Goal: Task Accomplishment & Management: Complete application form

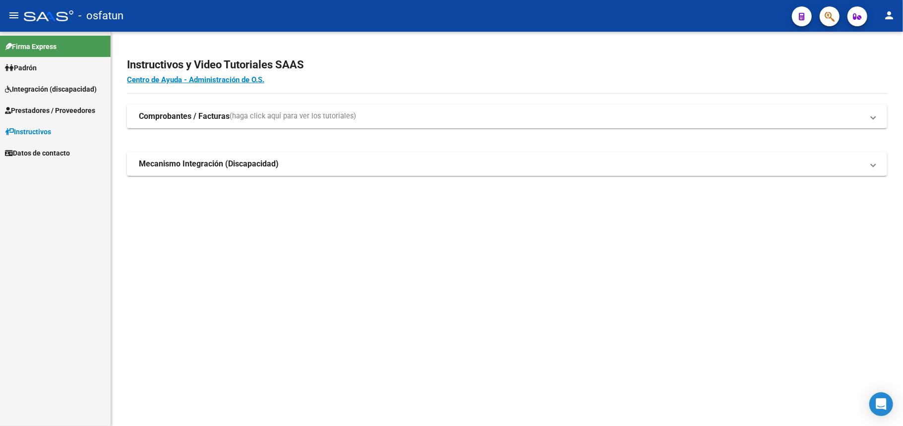
drag, startPoint x: 48, startPoint y: 108, endPoint x: 48, endPoint y: 116, distance: 7.9
click at [48, 108] on span "Prestadores / Proveedores" at bounding box center [50, 110] width 90 height 11
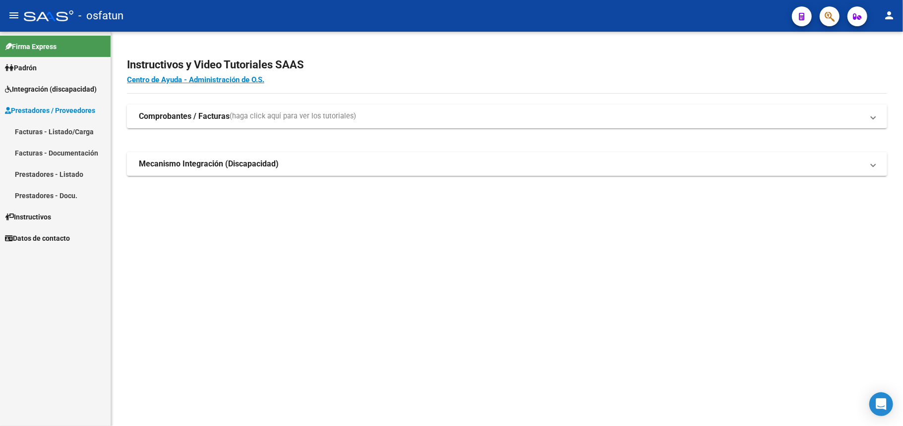
click at [50, 133] on link "Facturas - Listado/Carga" at bounding box center [55, 131] width 111 height 21
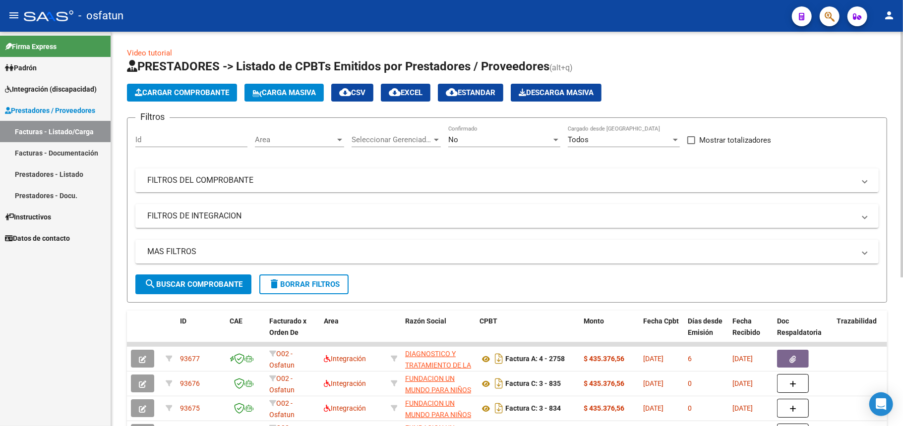
click at [185, 179] on mat-panel-title "FILTROS DEL COMPROBANTE" at bounding box center [500, 180] width 707 height 11
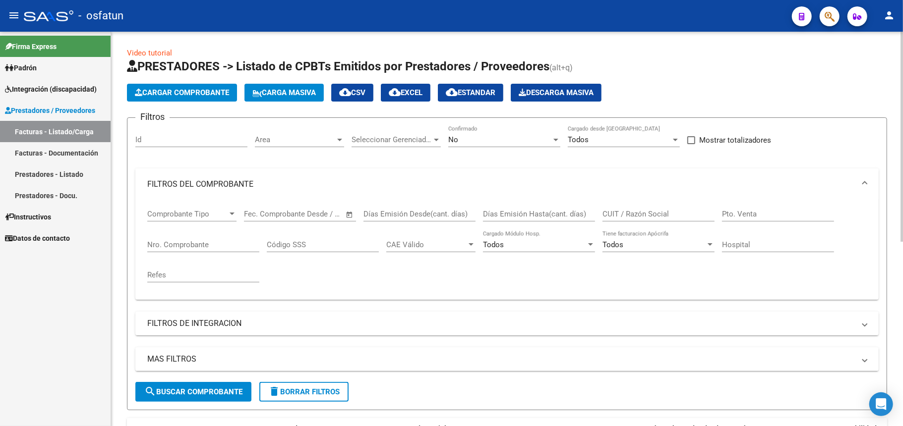
click at [222, 184] on mat-panel-title "FILTROS DEL COMPROBANTE" at bounding box center [500, 184] width 707 height 11
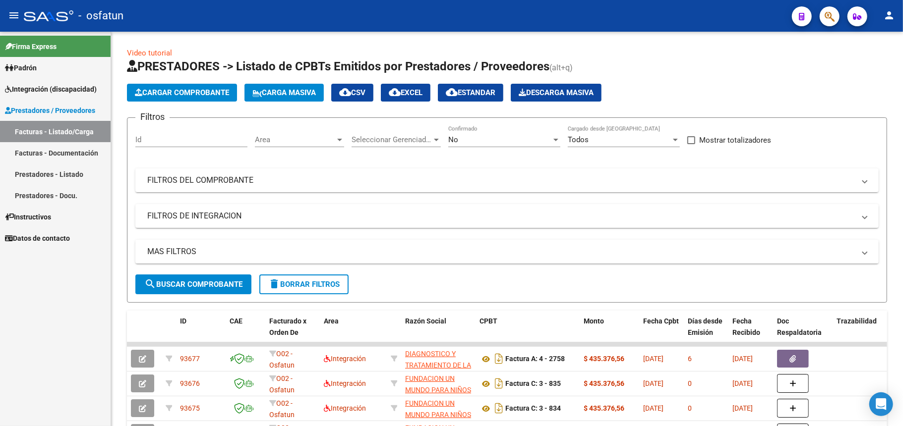
click at [827, 24] on span "button" at bounding box center [829, 16] width 10 height 20
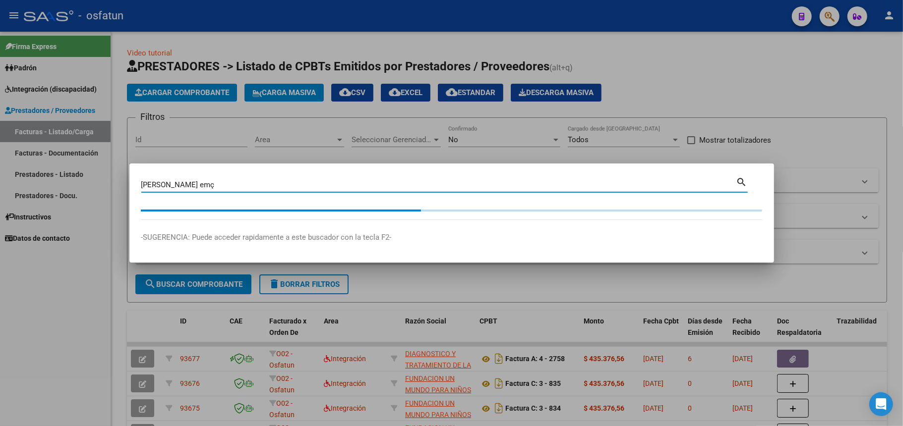
type input "[PERSON_NAME] em"
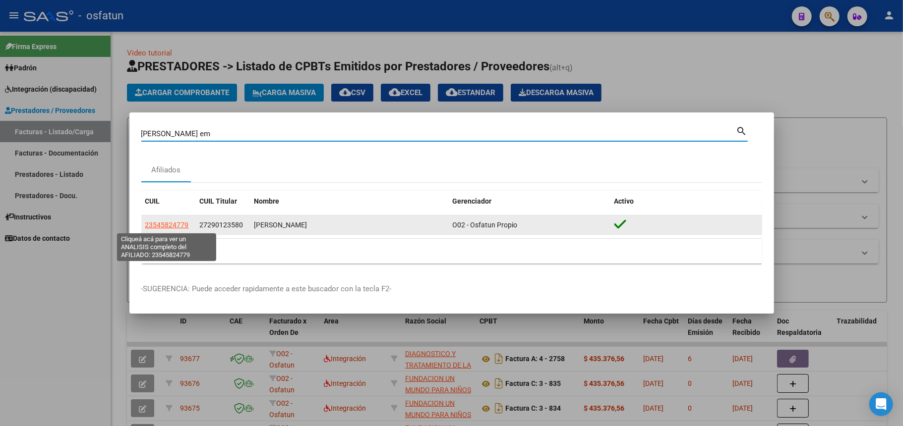
click at [169, 221] on span "23545824779" at bounding box center [167, 225] width 44 height 8
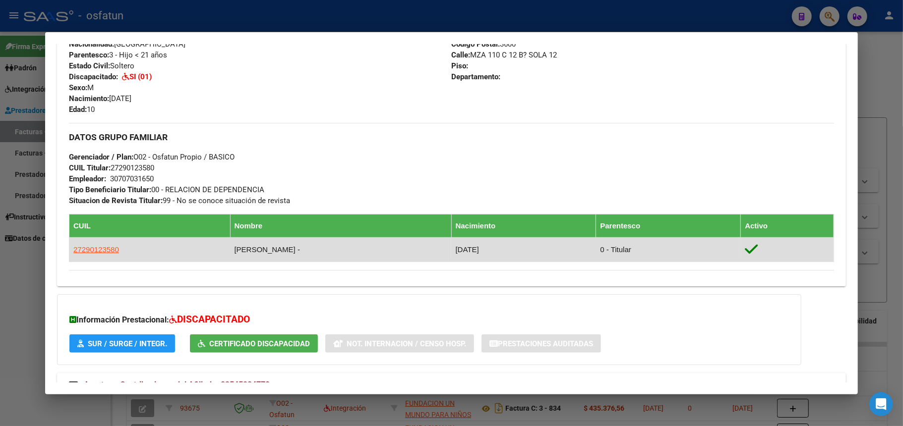
scroll to position [397, 0]
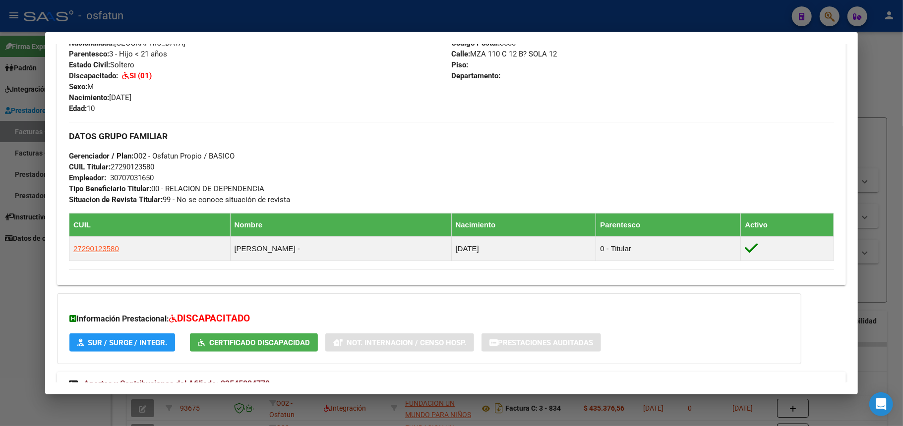
click at [110, 347] on button "SUR / SURGE / INTEGR." at bounding box center [122, 343] width 106 height 18
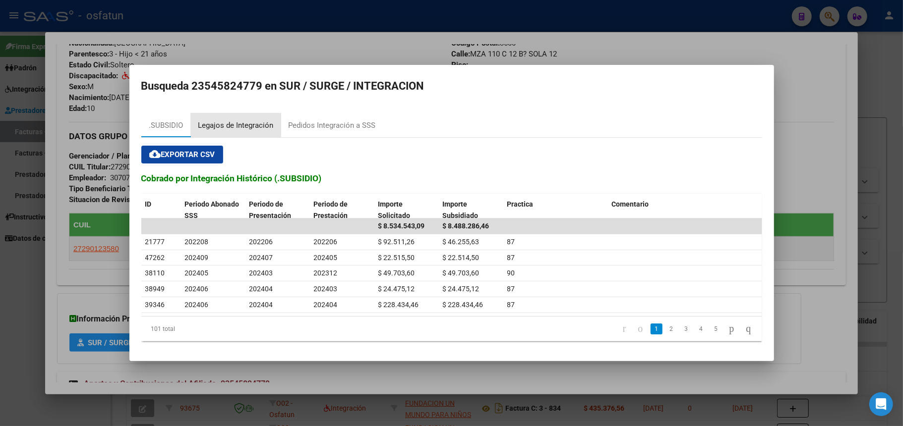
click at [238, 123] on div "Legajos de Integración" at bounding box center [235, 125] width 75 height 11
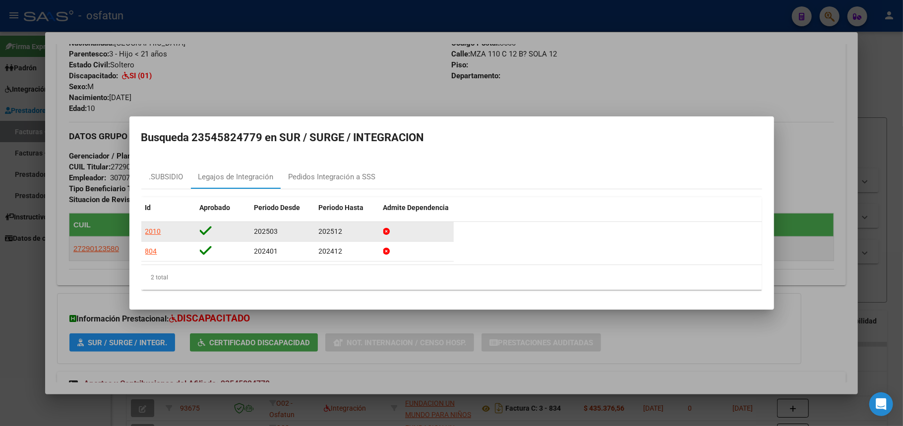
click at [157, 231] on div "2010" at bounding box center [153, 231] width 16 height 11
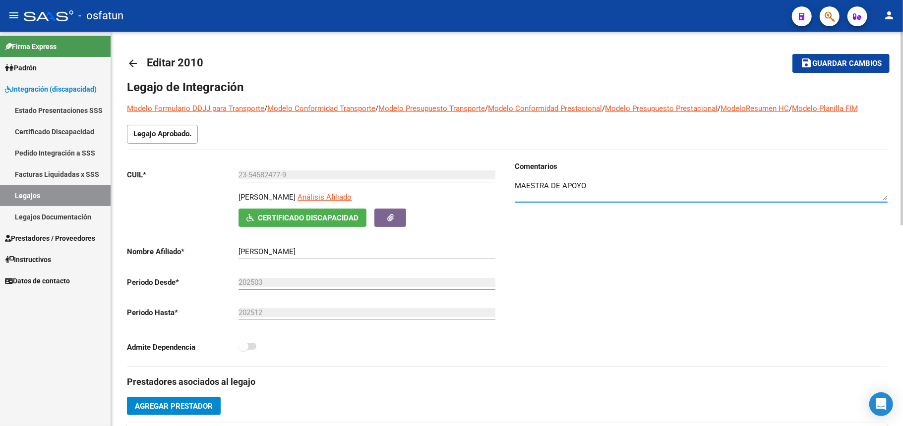
click at [594, 196] on textarea at bounding box center [701, 190] width 372 height 20
drag, startPoint x: 558, startPoint y: 189, endPoint x: 429, endPoint y: 130, distance: 142.4
click at [630, 268] on div "Comentarios" at bounding box center [697, 264] width 380 height 206
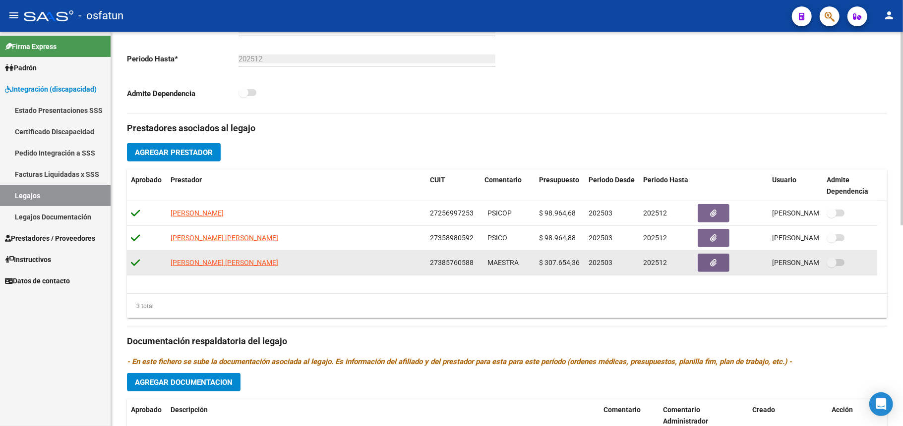
scroll to position [264, 0]
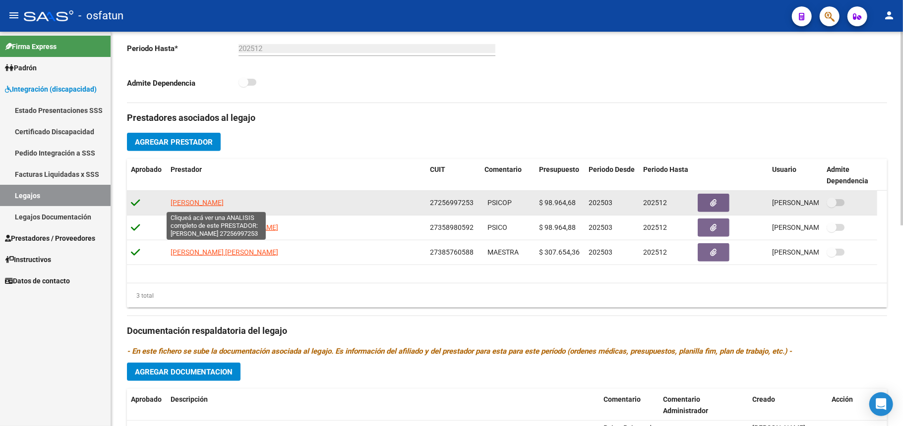
click at [211, 205] on span "[PERSON_NAME]" at bounding box center [197, 203] width 53 height 8
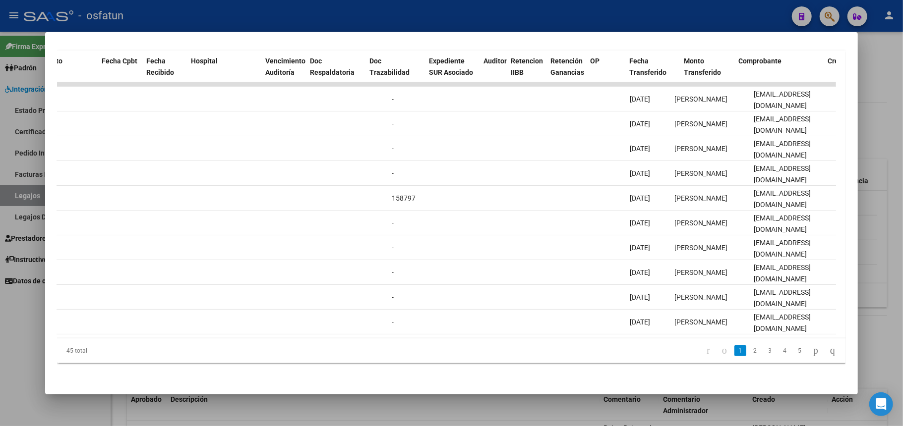
scroll to position [0, 0]
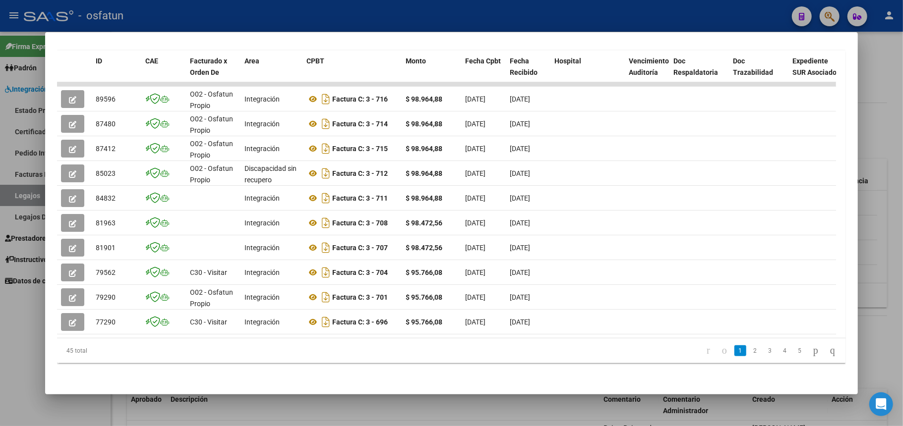
click at [882, 46] on div at bounding box center [451, 213] width 903 height 426
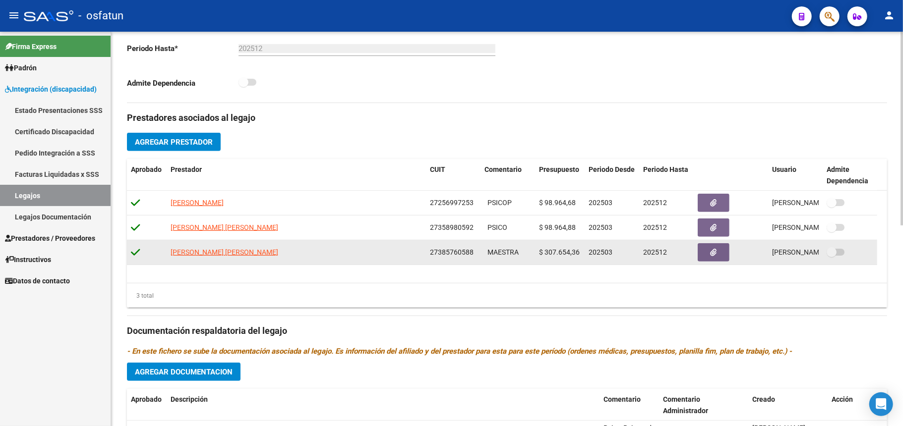
click at [190, 246] on datatable-body-cell "[PERSON_NAME] [PERSON_NAME]" at bounding box center [296, 252] width 259 height 24
click at [190, 250] on span "[PERSON_NAME] [PERSON_NAME]" at bounding box center [225, 252] width 108 height 8
type textarea "27385760588"
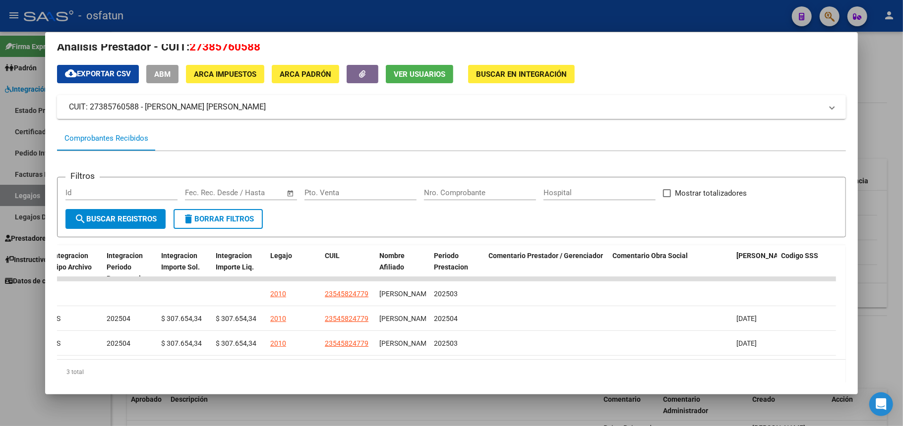
scroll to position [14, 0]
